Goal: Navigation & Orientation: Find specific page/section

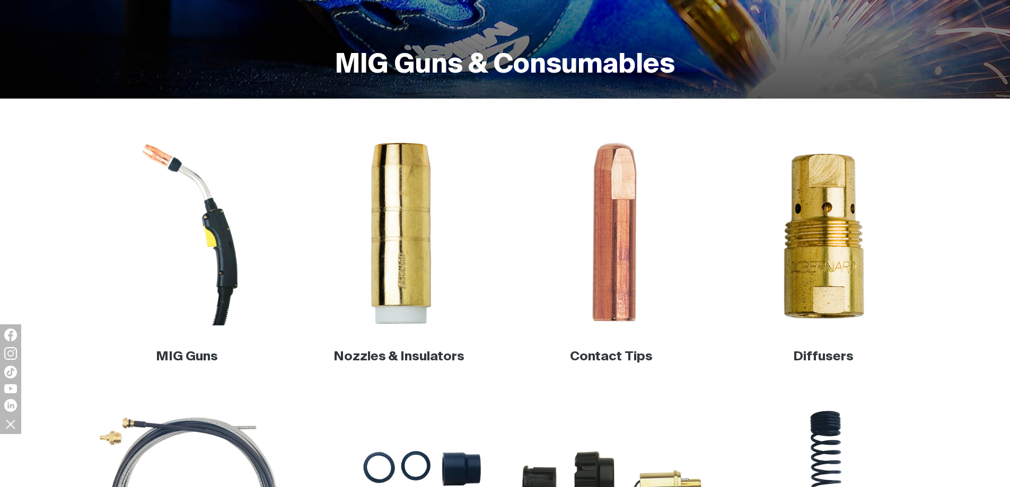
scroll to position [265, 0]
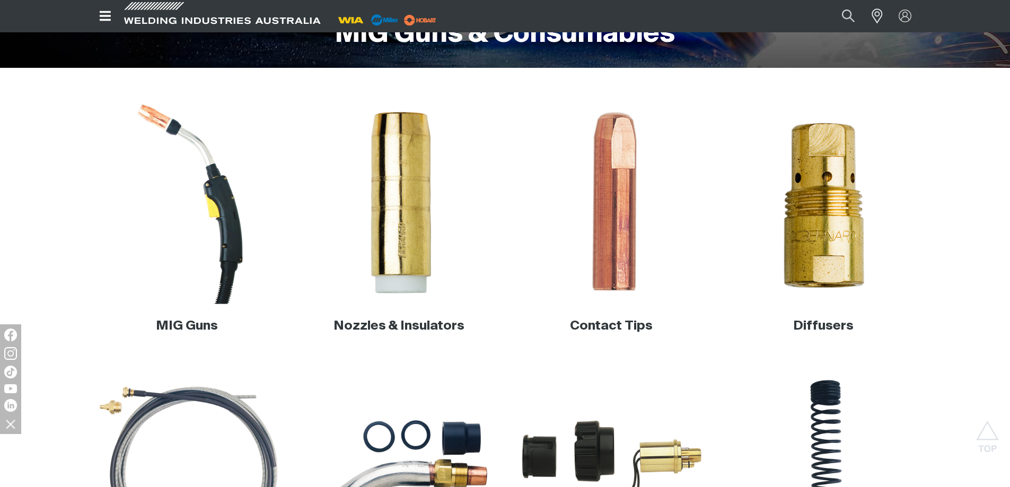
click at [206, 216] on img at bounding box center [186, 202] width 203 height 203
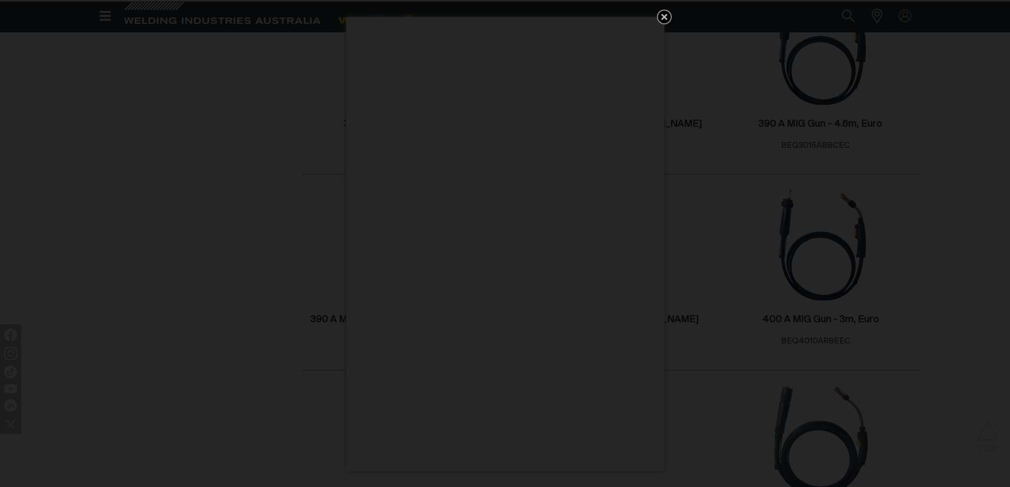
scroll to position [742, 0]
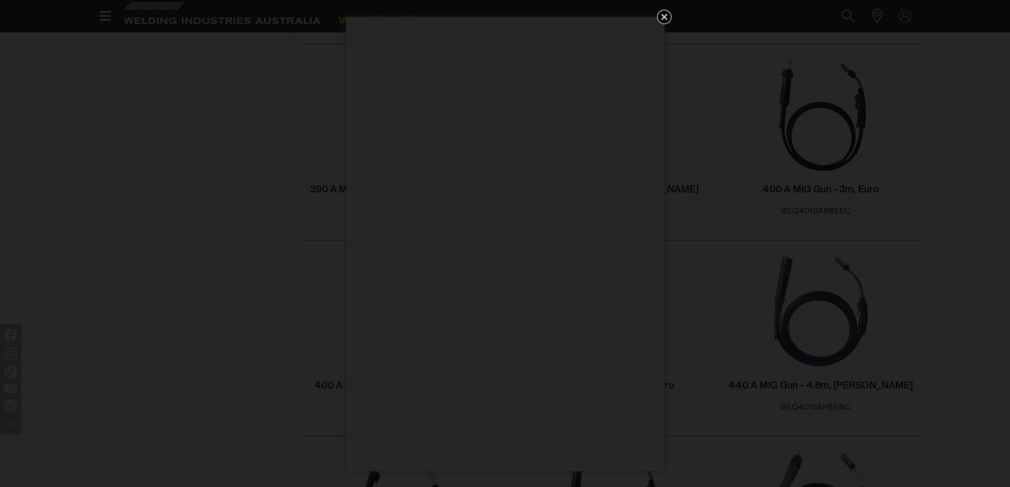
click at [662, 17] on icon "Get 5 WIA Welding Guides Free!" at bounding box center [664, 17] width 6 height 6
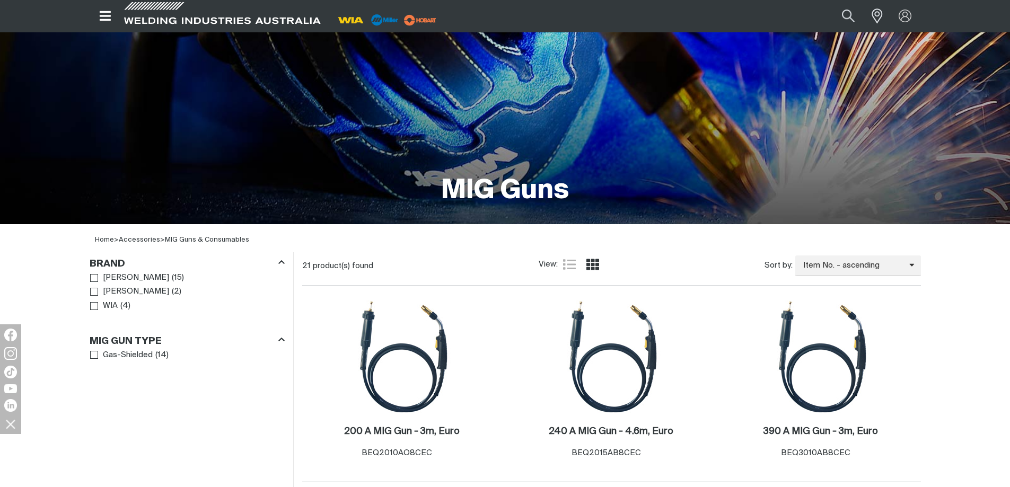
scroll to position [106, 0]
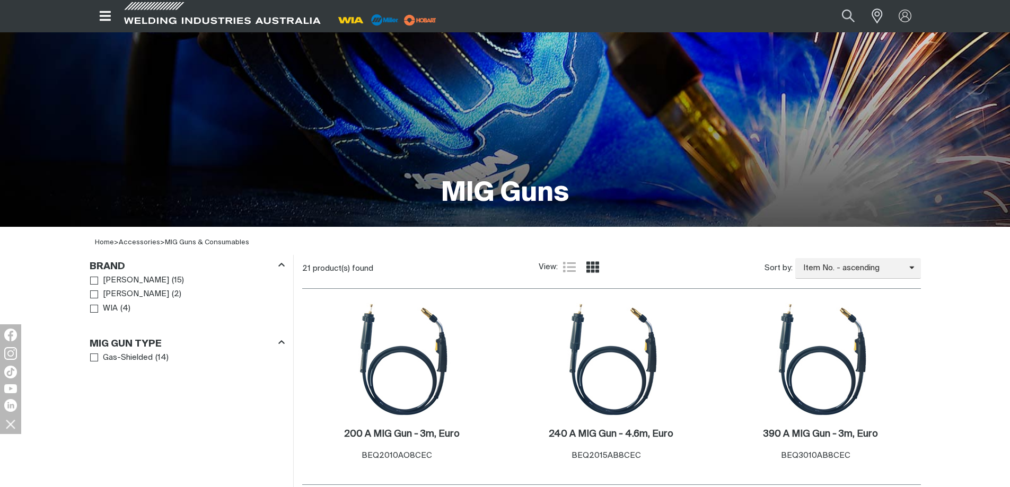
click at [113, 14] on button "Open top menu" at bounding box center [106, 16] width 32 height 32
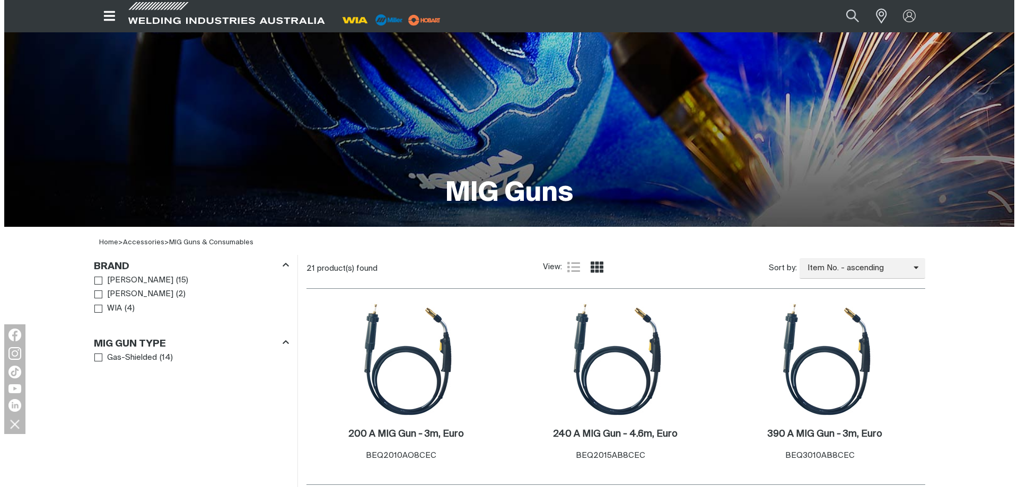
scroll to position [104, 0]
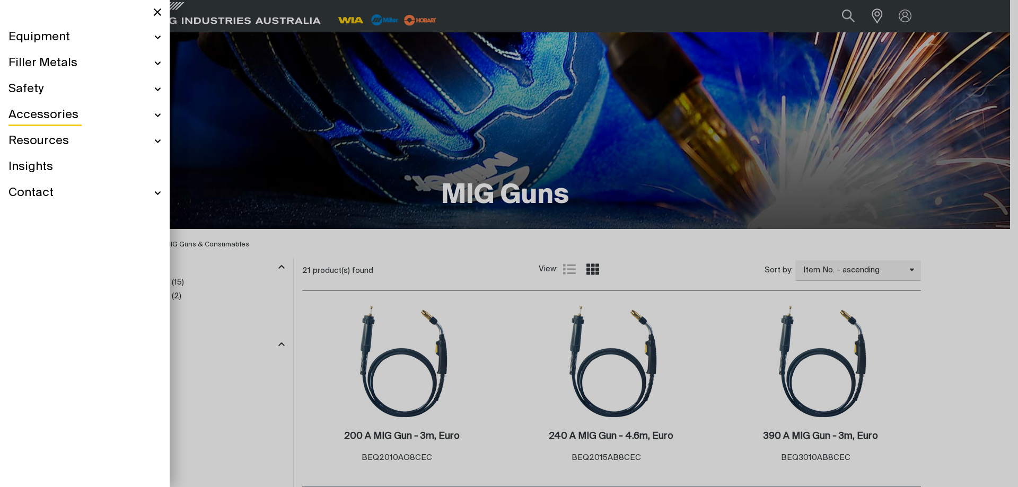
click at [47, 116] on span "Accessories" at bounding box center [43, 115] width 70 height 15
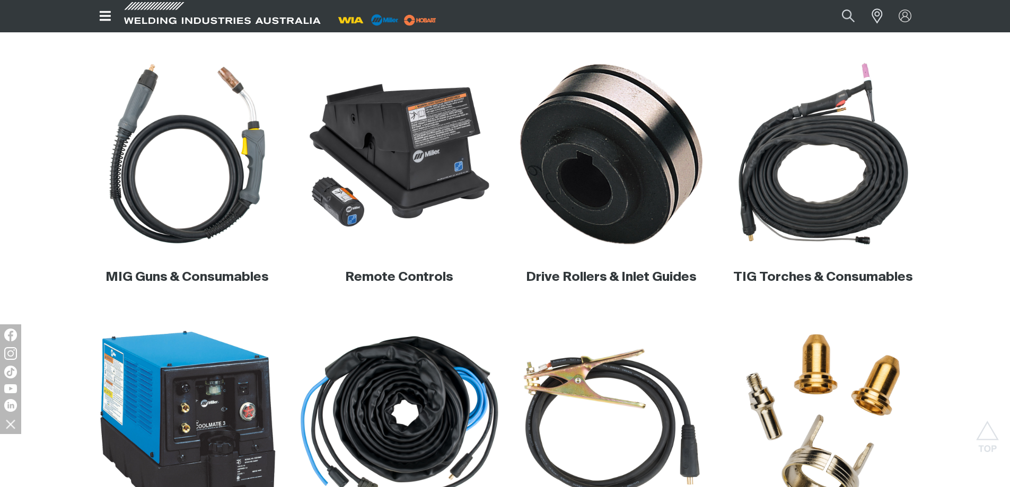
scroll to position [265, 0]
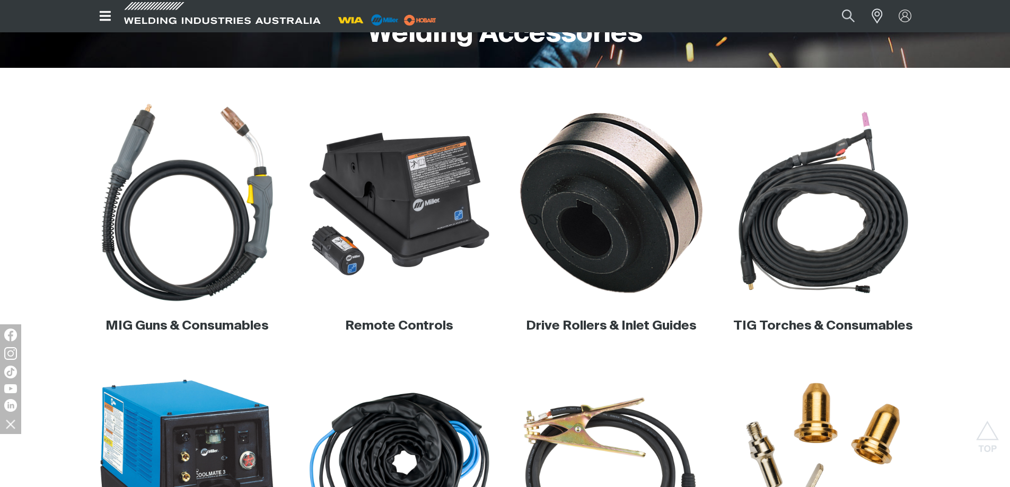
click at [229, 240] on img at bounding box center [186, 202] width 203 height 203
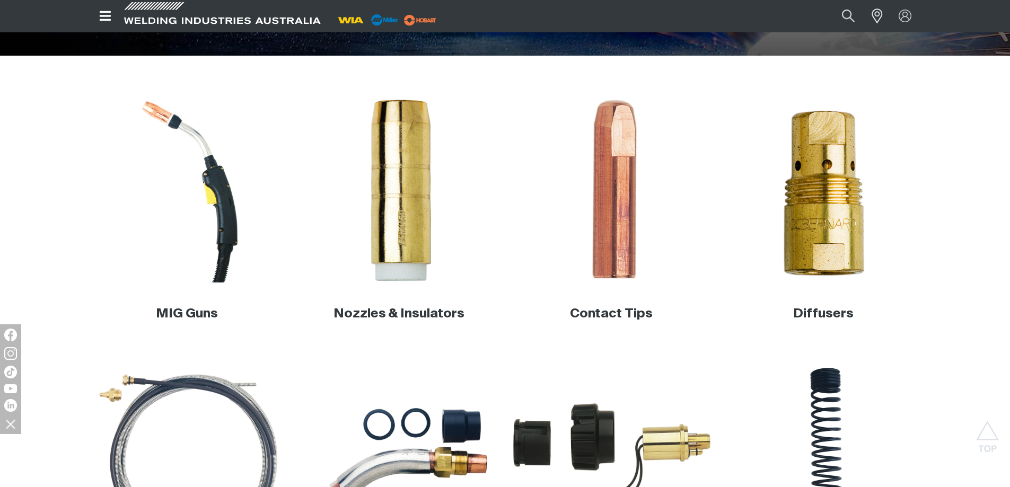
scroll to position [246, 0]
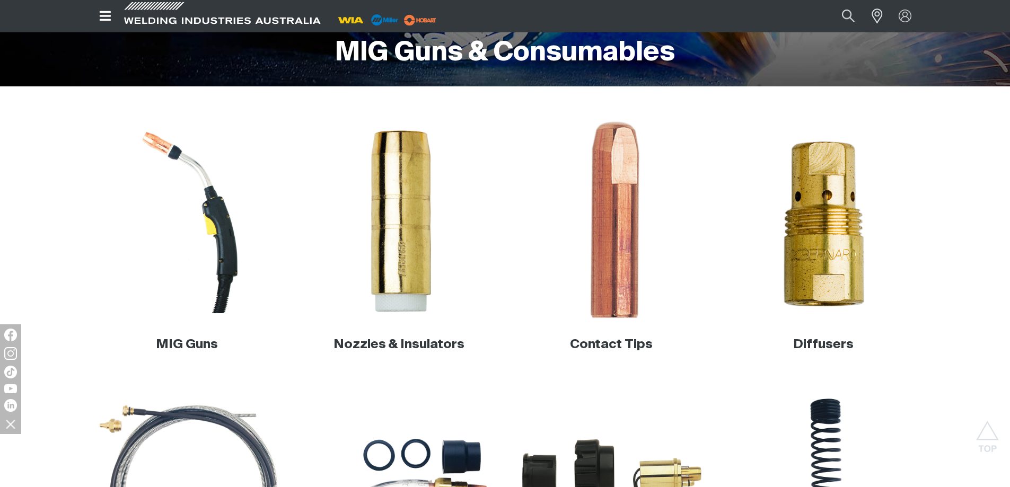
click at [602, 206] on img at bounding box center [610, 221] width 203 height 203
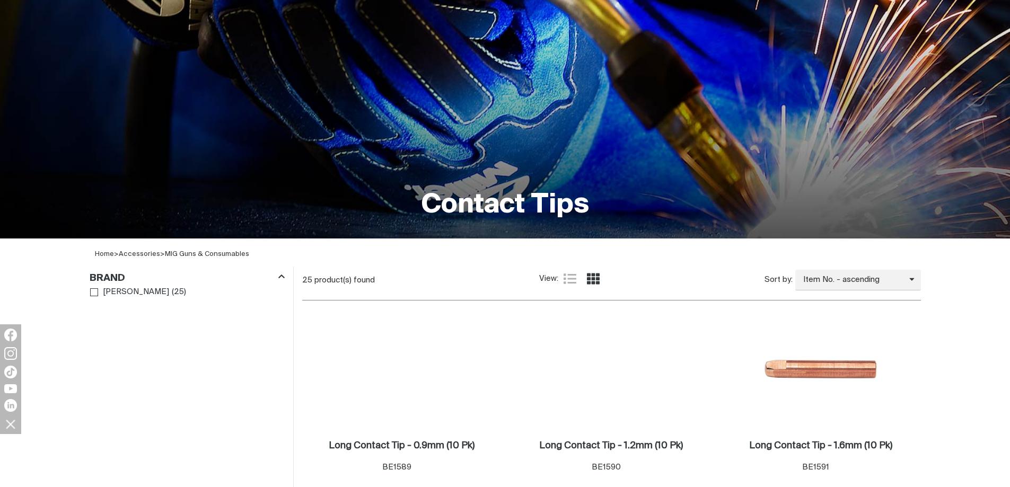
scroll to position [318, 0]
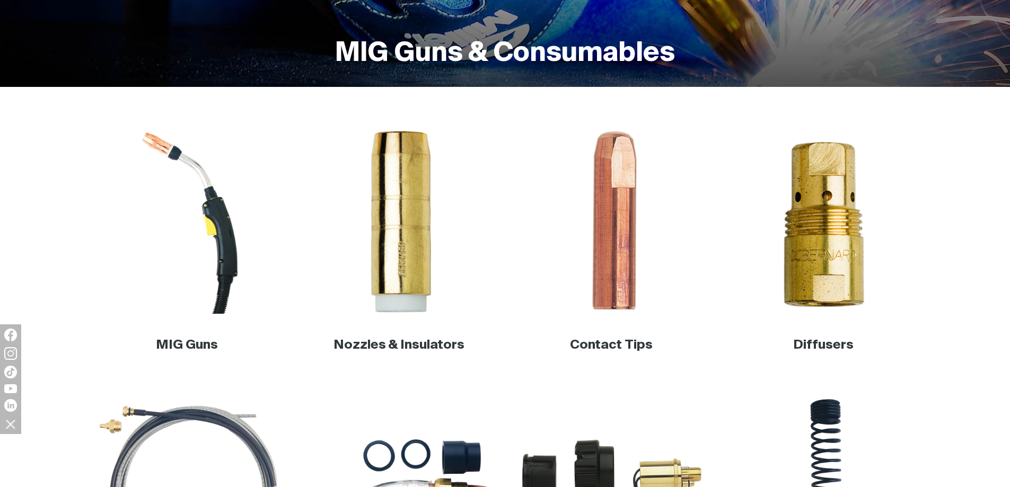
scroll to position [246, 0]
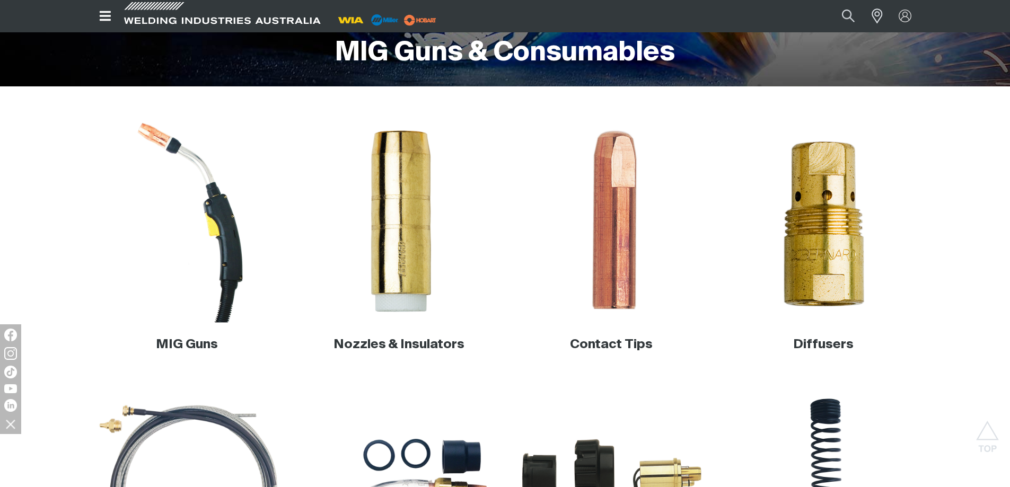
click at [225, 216] on img at bounding box center [186, 221] width 203 height 203
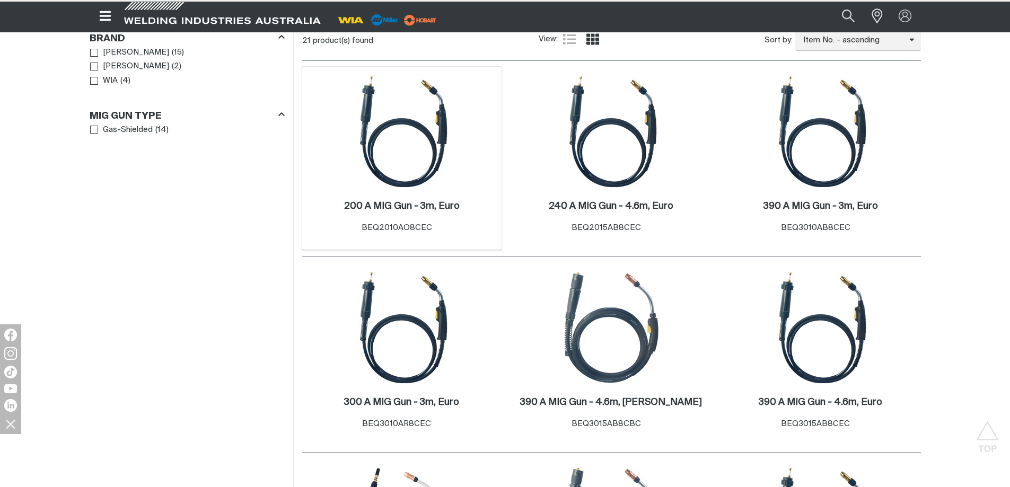
scroll to position [212, 0]
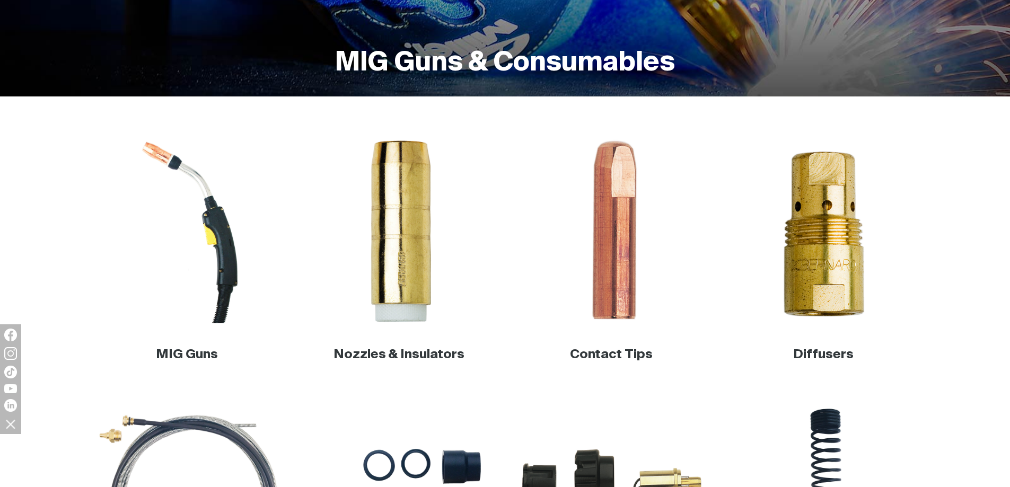
scroll to position [246, 0]
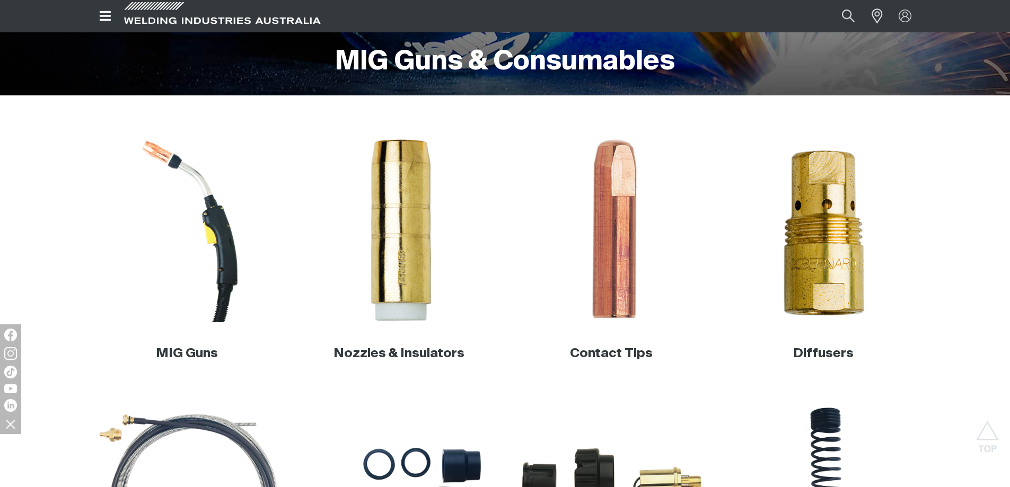
scroll to position [265, 0]
